Goal: Task Accomplishment & Management: Manage account settings

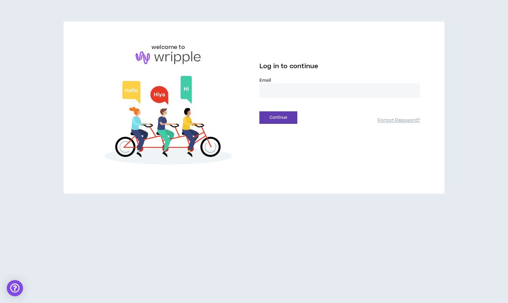
click at [273, 90] on input "email" at bounding box center [339, 90] width 160 height 15
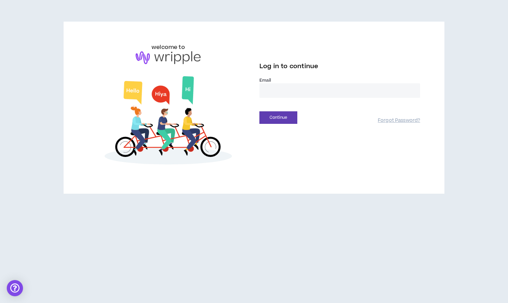
type input "**********"
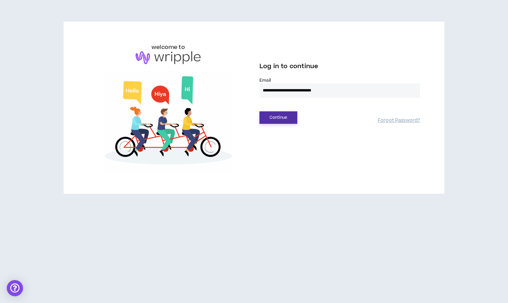
click at [281, 118] on button "Continue" at bounding box center [278, 118] width 38 height 13
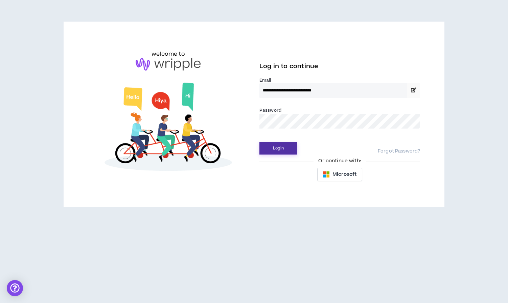
click at [286, 149] on button "Login" at bounding box center [278, 148] width 38 height 13
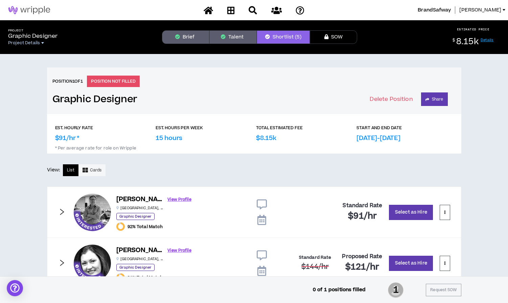
click at [42, 42] on link "Project Details" at bounding box center [32, 42] width 49 height 5
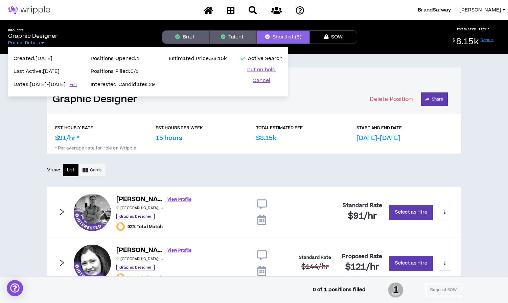
click at [332, 83] on div "Position 1 of 1 POSITION NOT FILLED Graphic Designer Delete Position Share" at bounding box center [254, 91] width 414 height 47
